Goal: Task Accomplishment & Management: Manage account settings

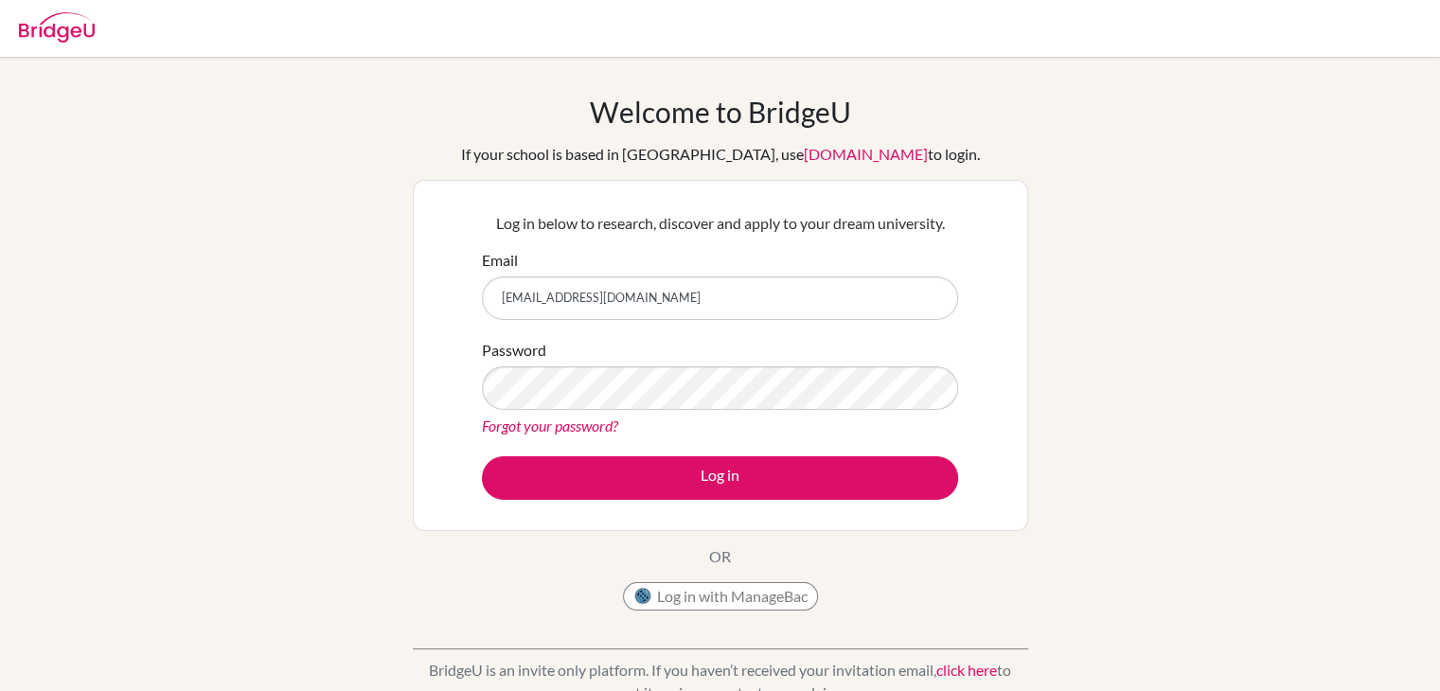
click at [482, 456] on button "Log in" at bounding box center [720, 478] width 476 height 44
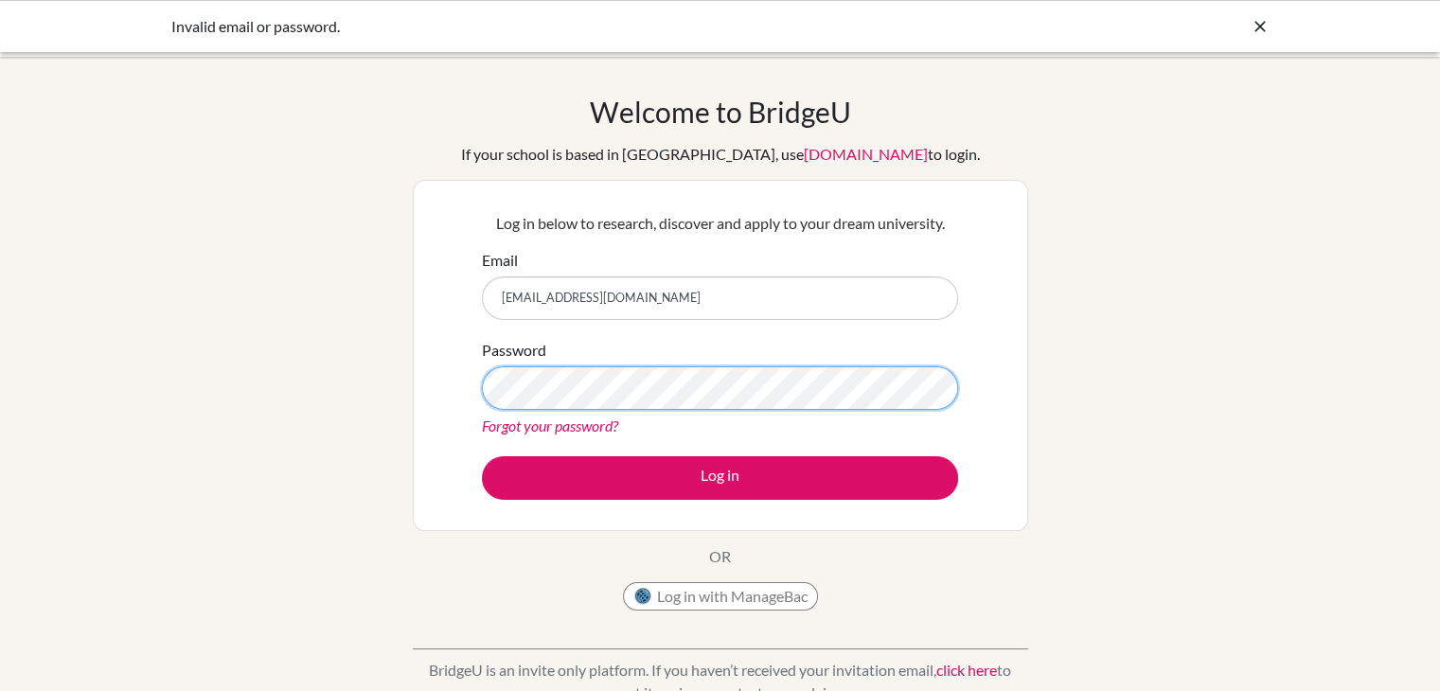
click at [482, 456] on button "Log in" at bounding box center [720, 478] width 476 height 44
click at [563, 433] on link "Forgot your password?" at bounding box center [550, 426] width 136 height 18
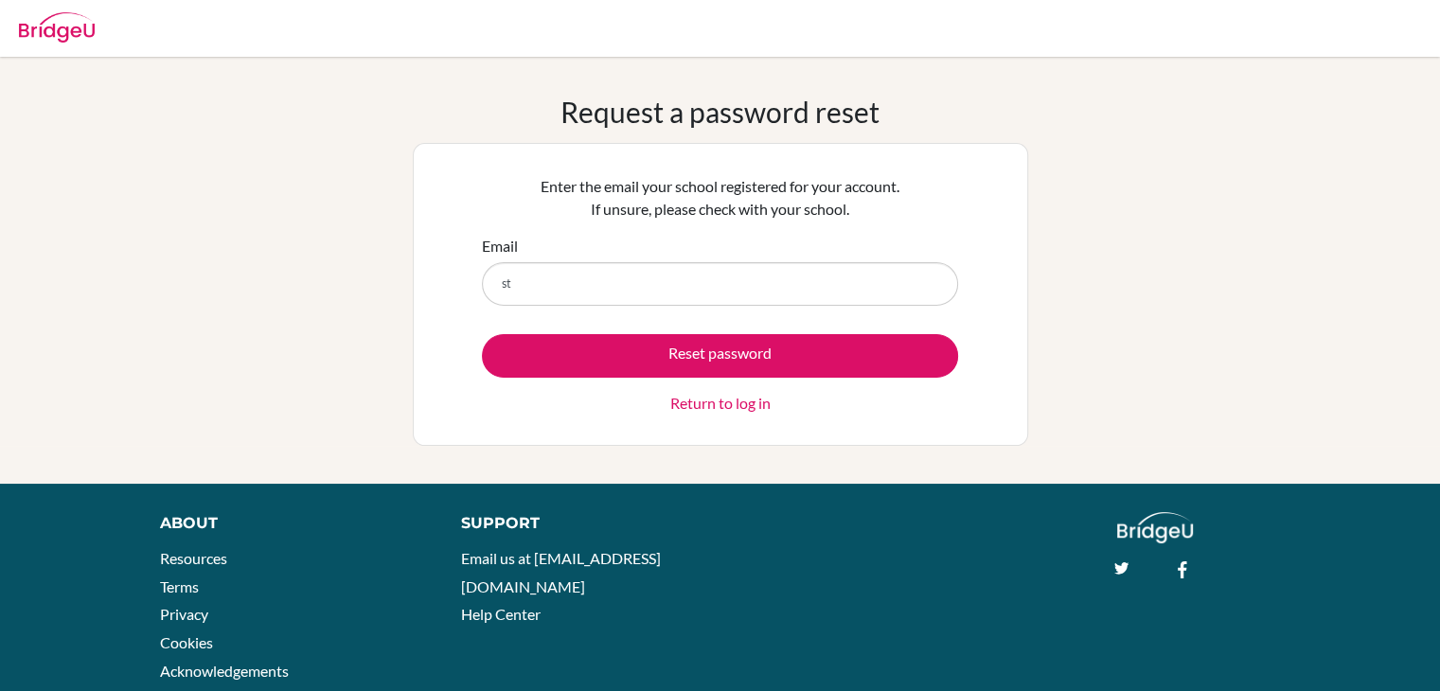
click at [482, 334] on button "Reset password" at bounding box center [720, 356] width 476 height 44
type input "[EMAIL_ADDRESS][DOMAIN_NAME]"
click at [482, 334] on button "Reset password" at bounding box center [720, 356] width 476 height 44
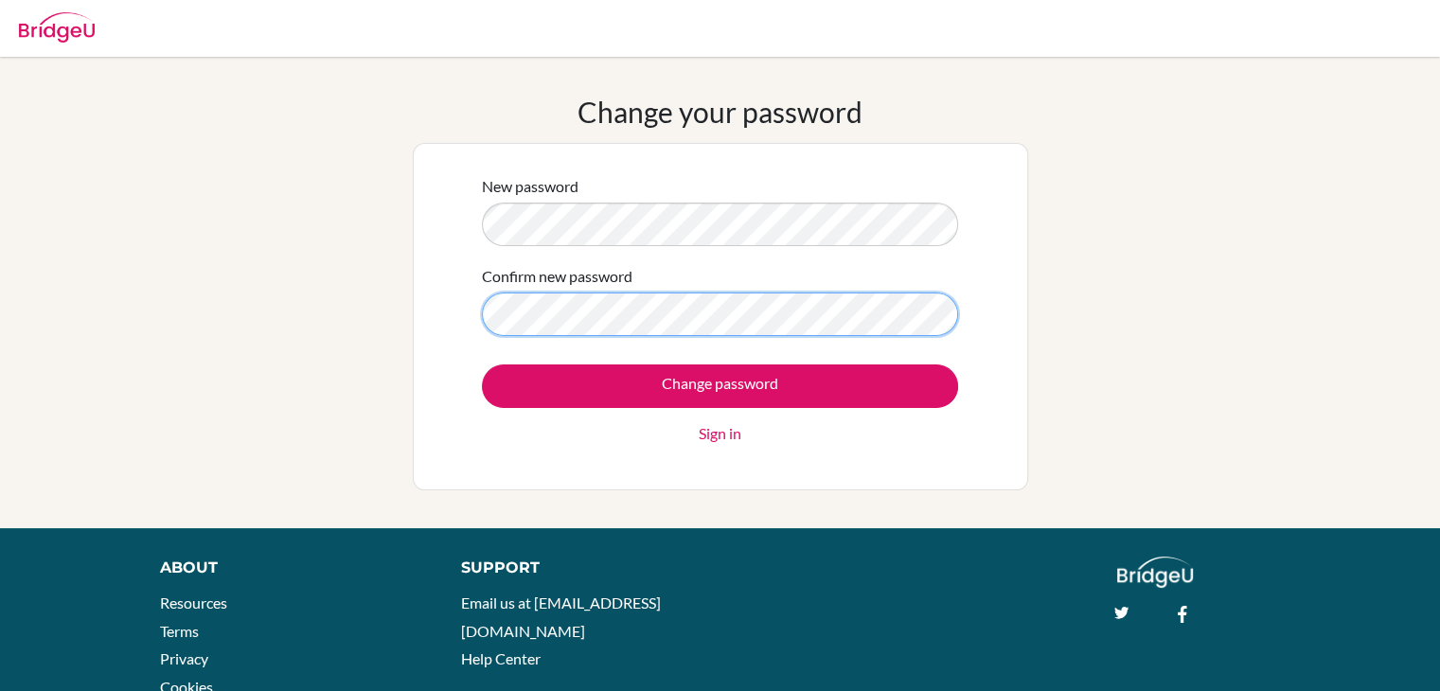
click at [482, 364] on input "Change password" at bounding box center [720, 386] width 476 height 44
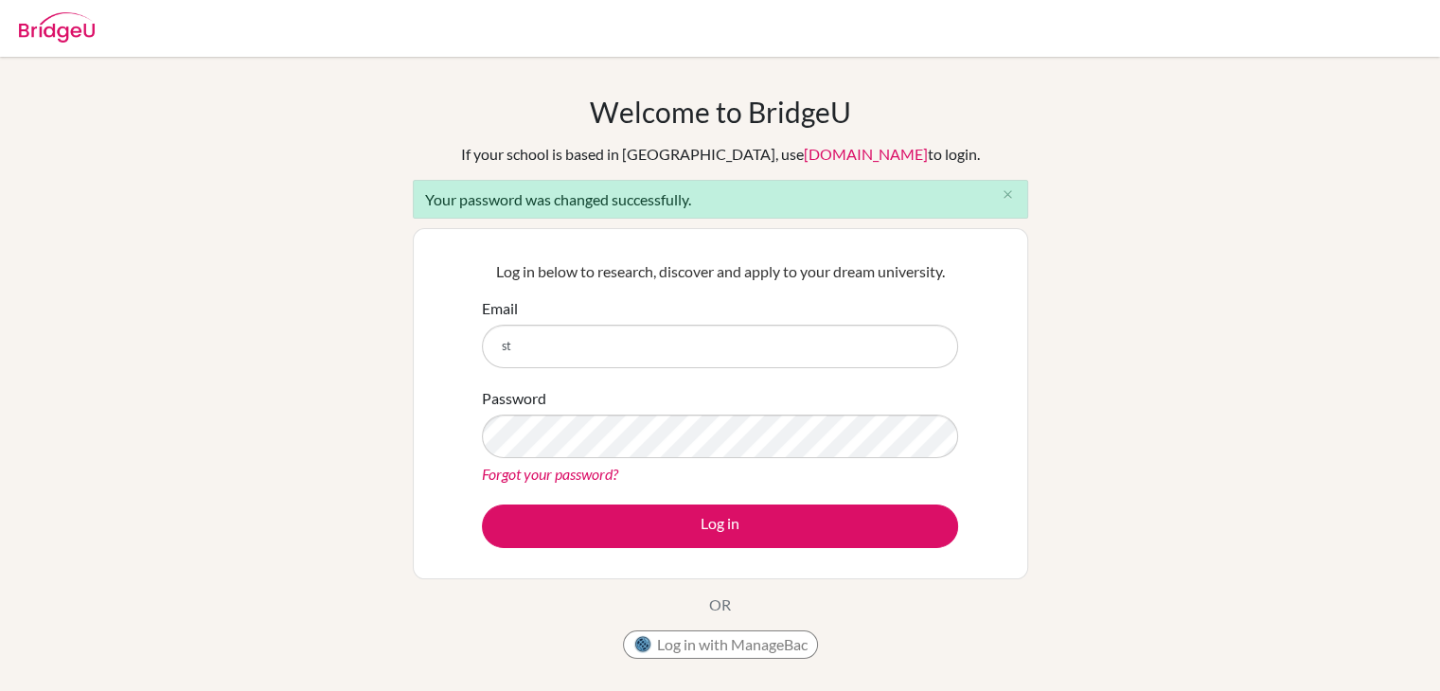
type input "[EMAIL_ADDRESS][DOMAIN_NAME]"
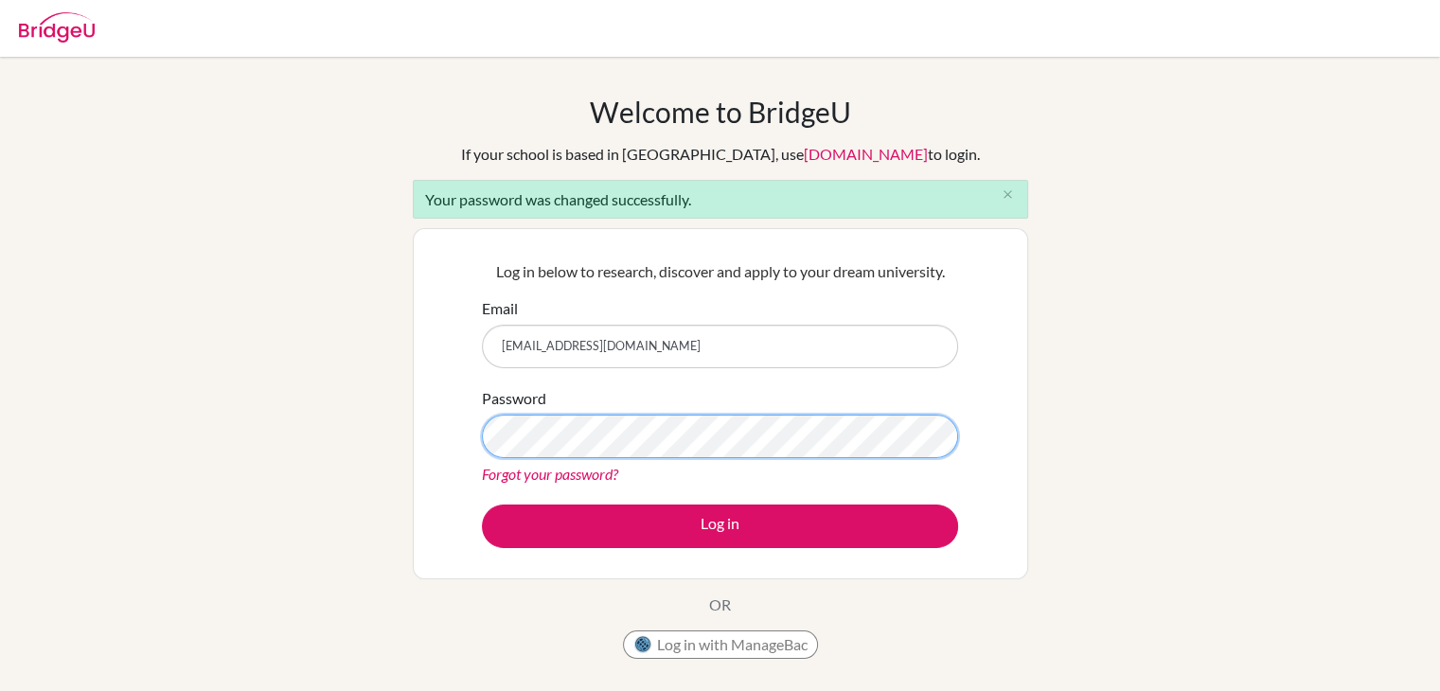
click at [482, 505] on button "Log in" at bounding box center [720, 527] width 476 height 44
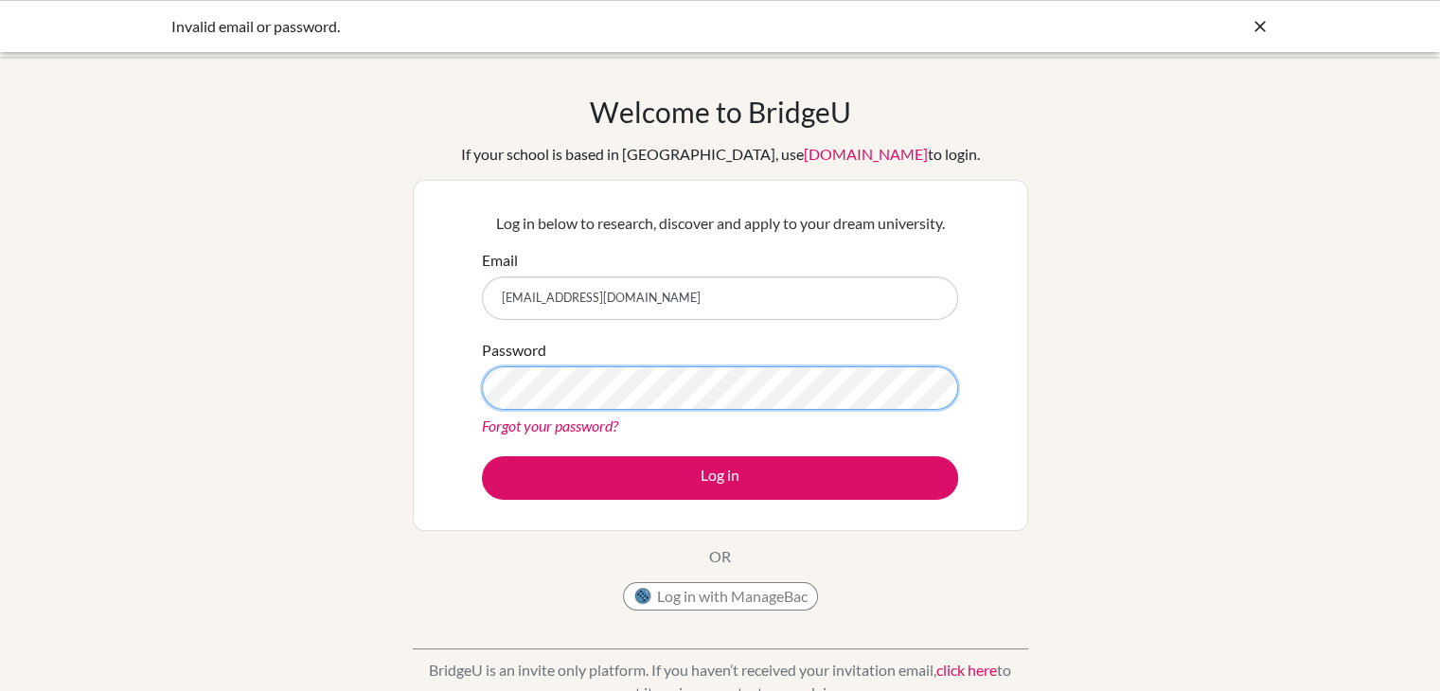
click at [482, 456] on button "Log in" at bounding box center [720, 478] width 476 height 44
